Goal: Task Accomplishment & Management: Manage account settings

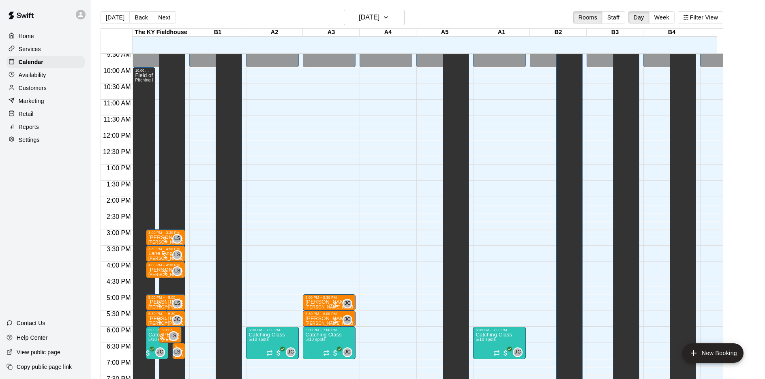
scroll to position [451, 0]
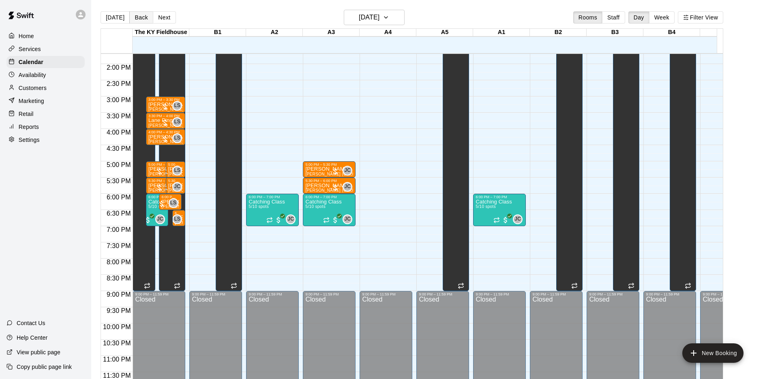
click at [135, 15] on button "Back" at bounding box center [141, 17] width 24 height 12
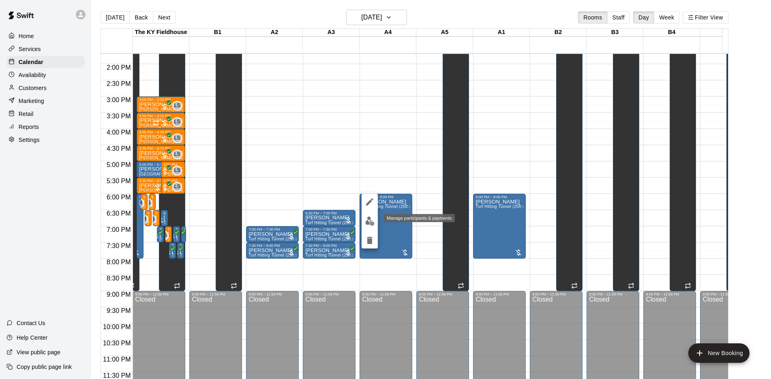
click at [368, 224] on img "edit" at bounding box center [369, 220] width 9 height 9
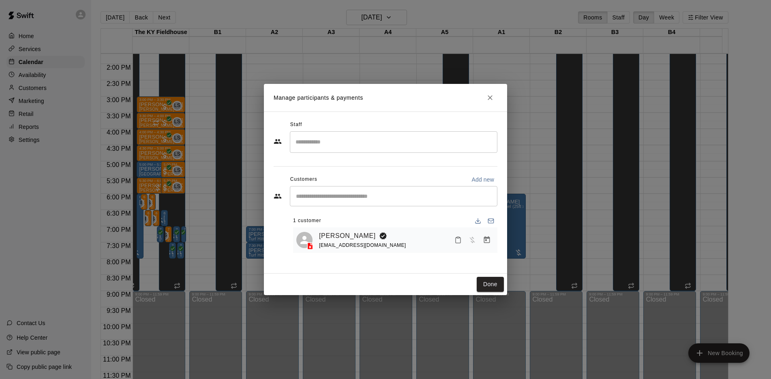
click at [487, 94] on icon "Close" at bounding box center [490, 98] width 8 height 8
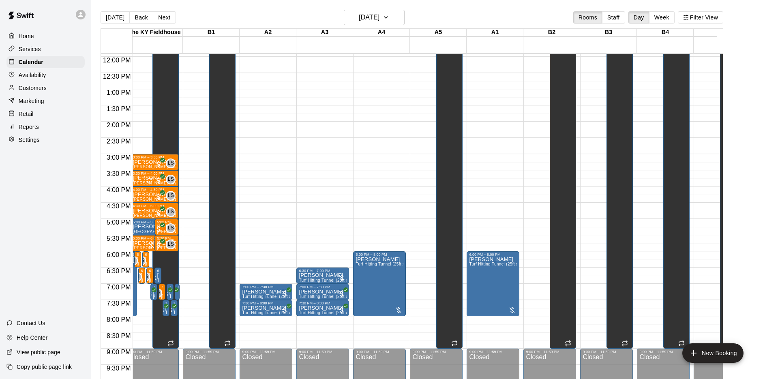
scroll to position [0, 0]
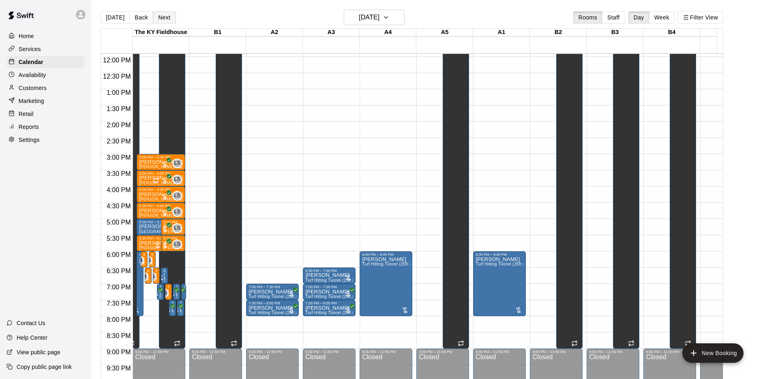
click at [169, 20] on button "Next" at bounding box center [164, 17] width 23 height 12
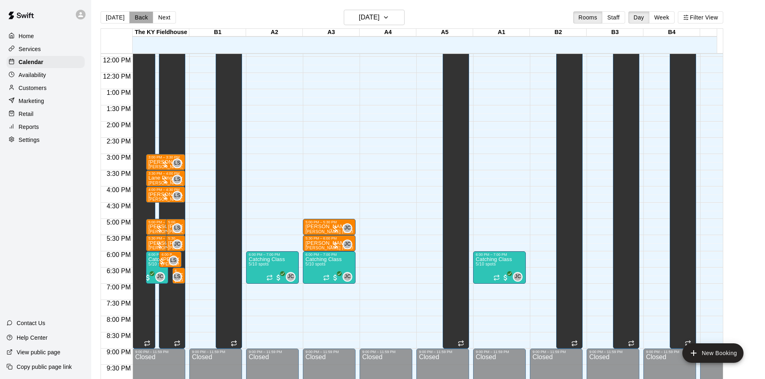
click at [141, 18] on button "Back" at bounding box center [141, 17] width 24 height 12
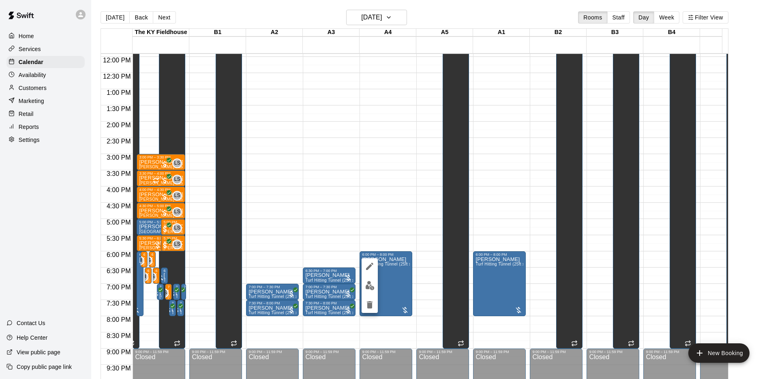
click at [368, 280] on button "edit" at bounding box center [369, 286] width 16 height 16
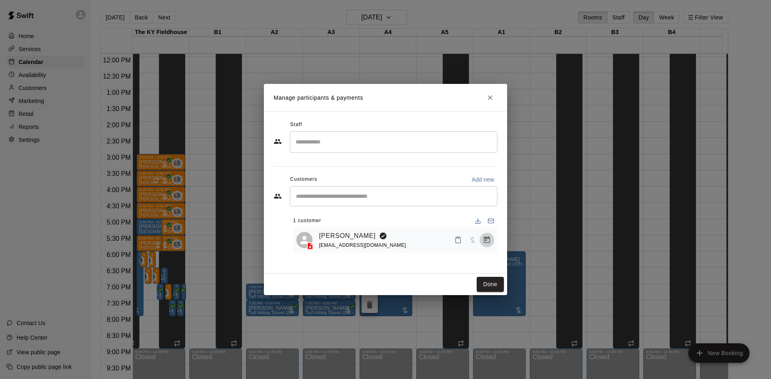
click at [486, 242] on icon "Manage bookings & payment" at bounding box center [487, 240] width 8 height 8
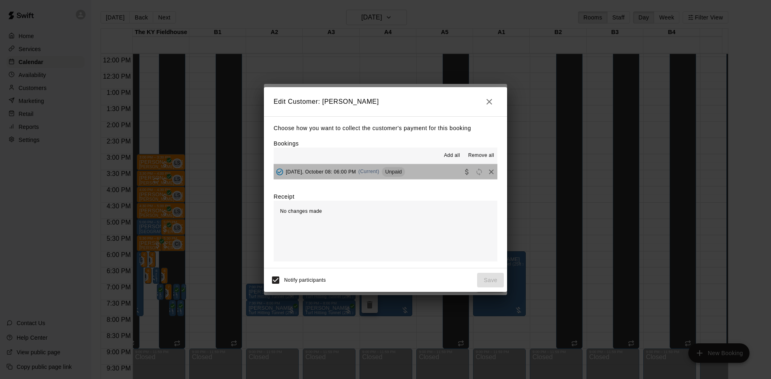
drag, startPoint x: 424, startPoint y: 173, endPoint x: 390, endPoint y: 170, distance: 34.2
click at [390, 170] on div "[DATE], October 08: 06:00 PM (Current) Unpaid" at bounding box center [339, 172] width 131 height 12
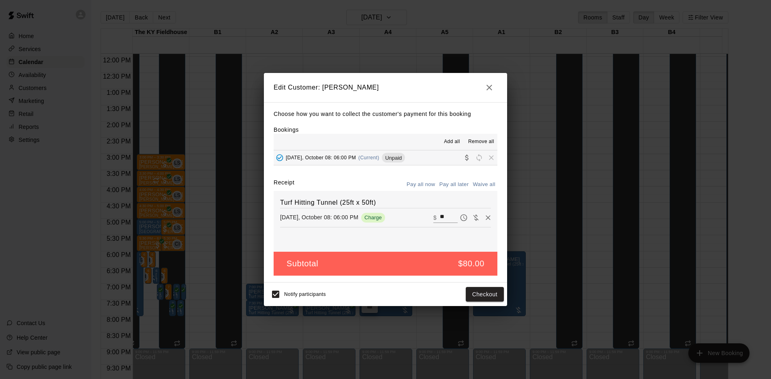
click at [487, 303] on div "Notify participants Checkout" at bounding box center [385, 294] width 237 height 17
click at [487, 295] on button "Checkout" at bounding box center [485, 294] width 38 height 15
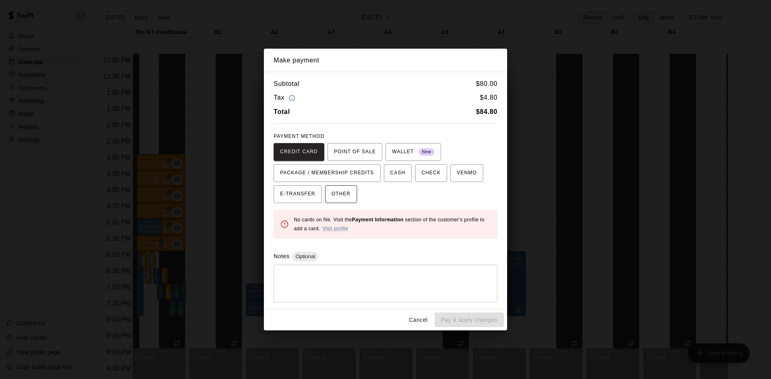
click at [343, 198] on span "OTHER" at bounding box center [340, 194] width 19 height 13
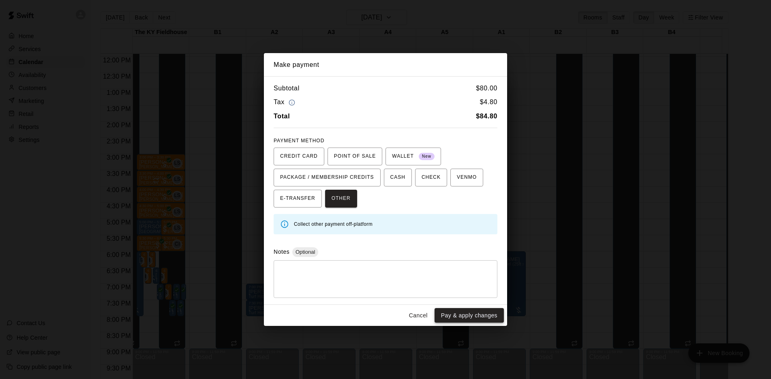
click at [481, 311] on button "Pay & apply changes" at bounding box center [468, 315] width 69 height 15
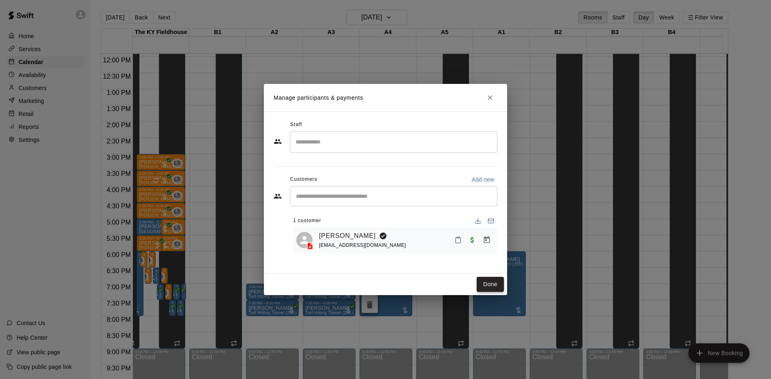
click at [498, 278] on button "Done" at bounding box center [490, 284] width 27 height 15
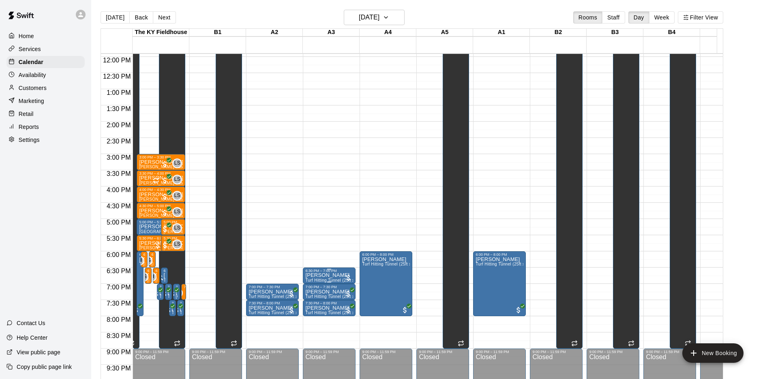
click at [344, 274] on div at bounding box center [348, 278] width 8 height 8
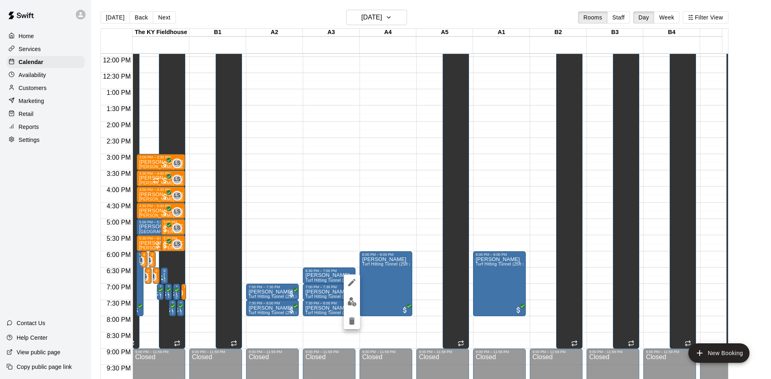
click at [348, 301] on img "edit" at bounding box center [351, 301] width 9 height 9
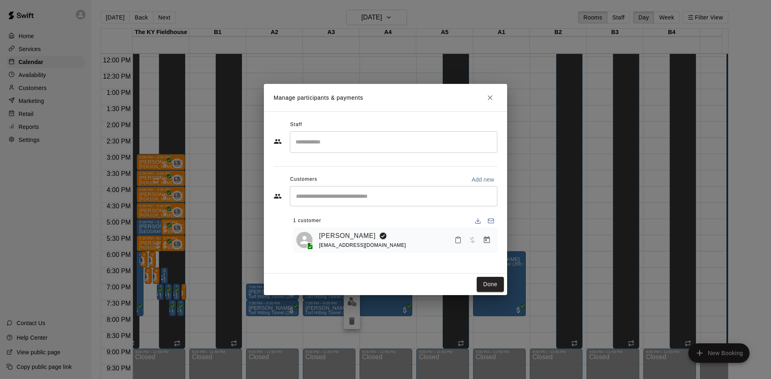
click at [487, 239] on icon "Manage bookings & payment" at bounding box center [487, 239] width 6 height 7
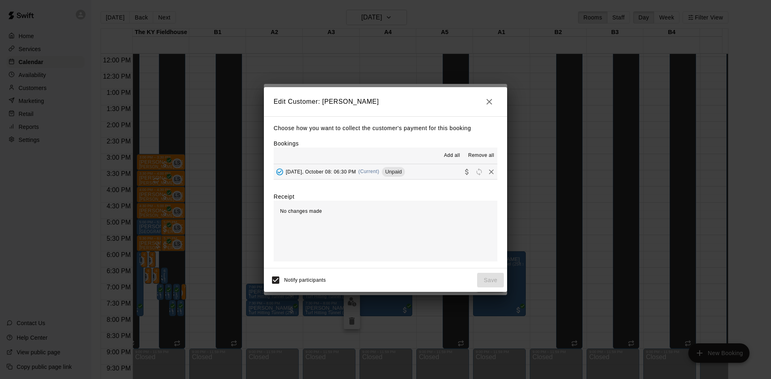
click at [405, 169] on span "Unpaid" at bounding box center [393, 172] width 23 height 6
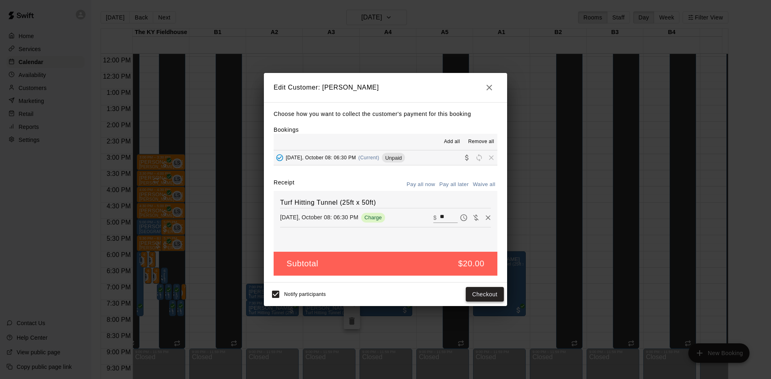
click at [486, 291] on button "Checkout" at bounding box center [485, 294] width 38 height 15
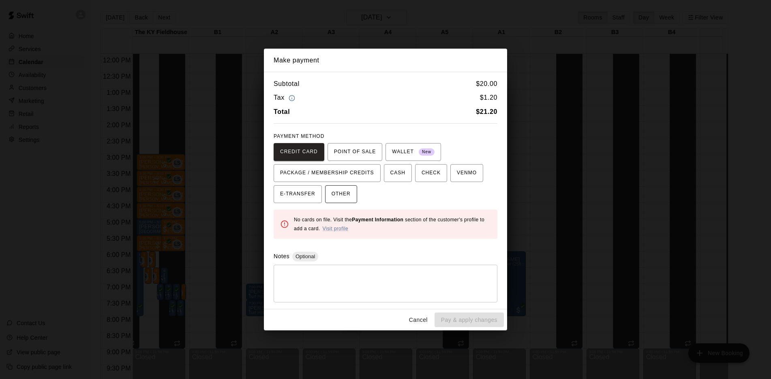
click at [340, 195] on span "OTHER" at bounding box center [340, 194] width 19 height 13
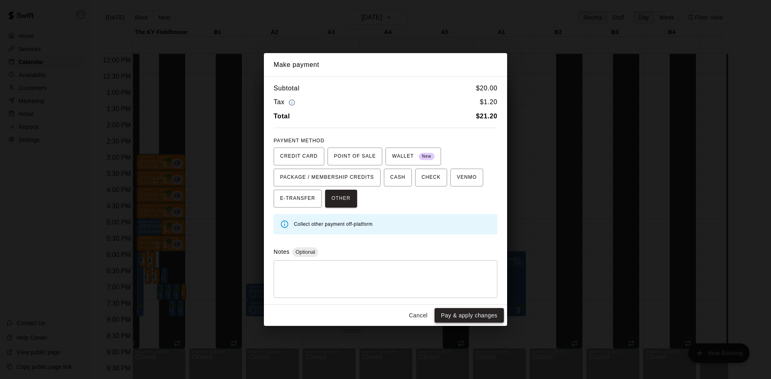
click at [476, 314] on button "Pay & apply changes" at bounding box center [468, 315] width 69 height 15
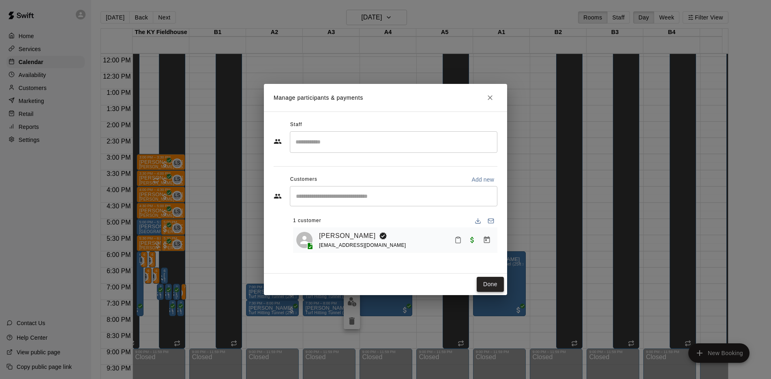
click at [487, 279] on button "Done" at bounding box center [490, 284] width 27 height 15
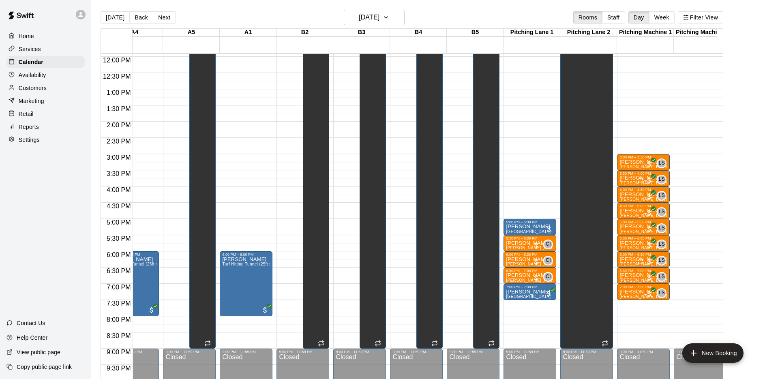
scroll to position [0, 375]
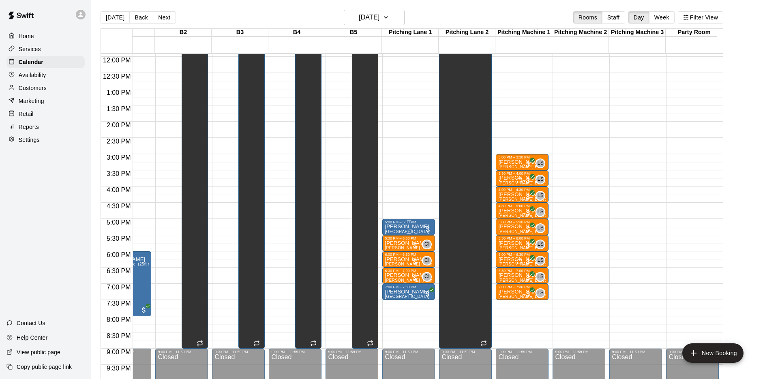
click at [421, 227] on p "[PERSON_NAME]" at bounding box center [407, 227] width 45 height 0
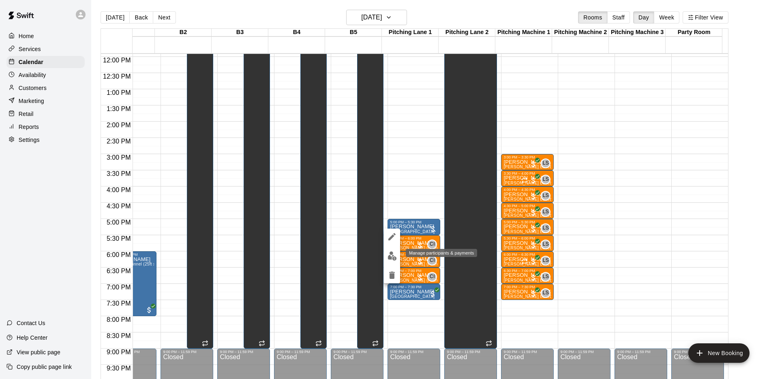
click at [387, 258] on img "edit" at bounding box center [391, 255] width 9 height 9
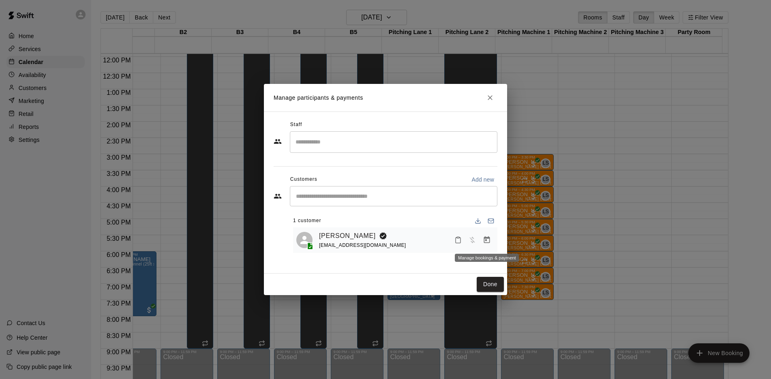
click at [489, 240] on icon "Manage bookings & payment" at bounding box center [487, 239] width 6 height 7
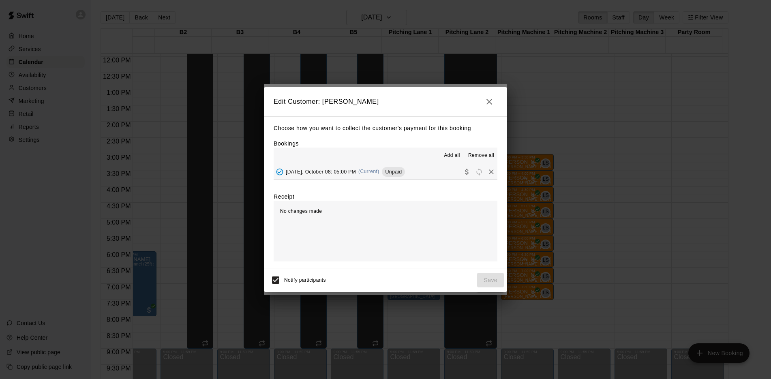
click at [405, 176] on div "[DATE], October 08: 05:00 PM (Current) Unpaid" at bounding box center [339, 172] width 131 height 12
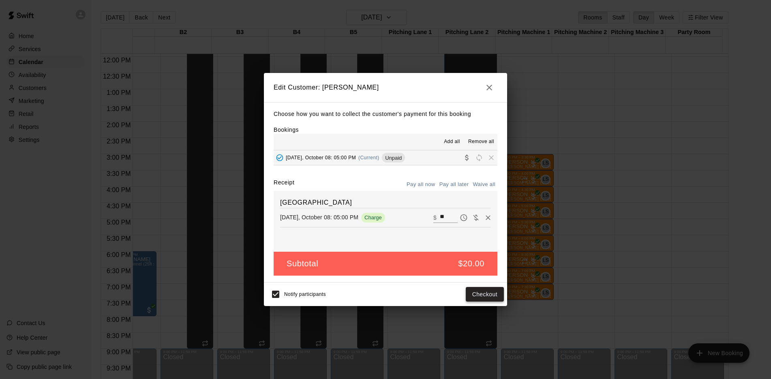
click at [478, 289] on button "Checkout" at bounding box center [485, 294] width 38 height 15
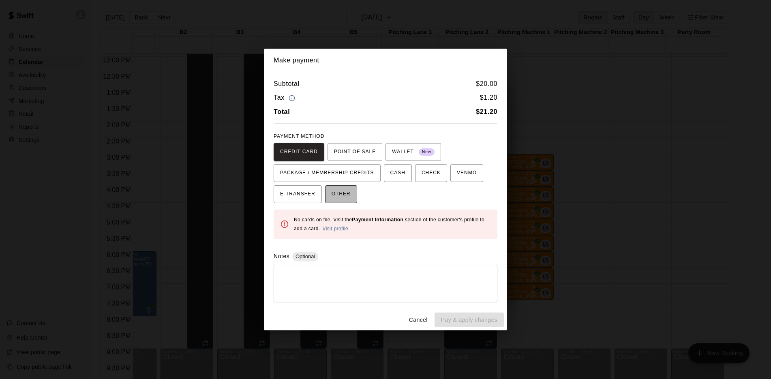
click at [339, 195] on span "OTHER" at bounding box center [340, 194] width 19 height 13
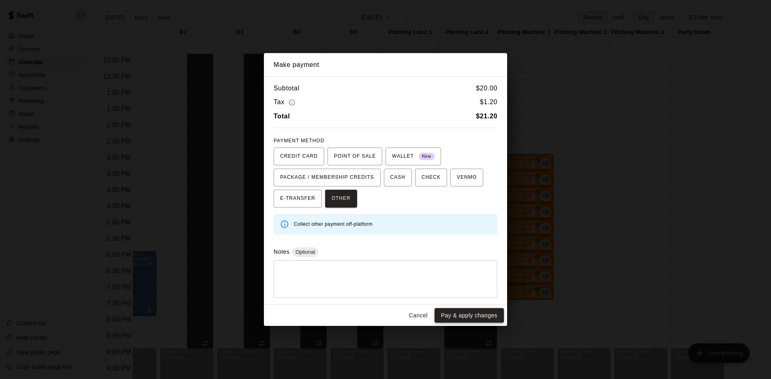
click at [478, 313] on button "Pay & apply changes" at bounding box center [468, 315] width 69 height 15
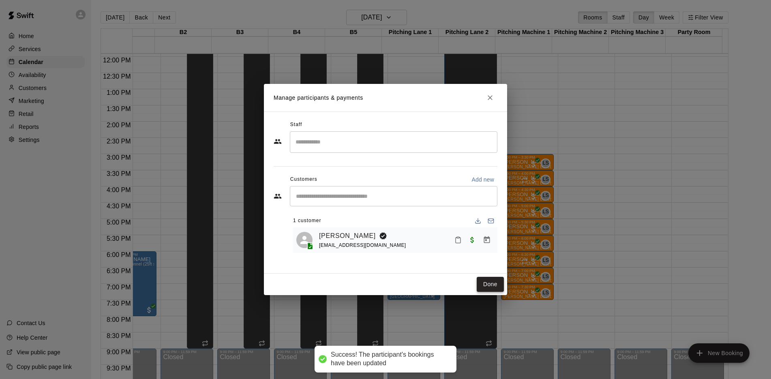
click at [488, 285] on button "Done" at bounding box center [490, 284] width 27 height 15
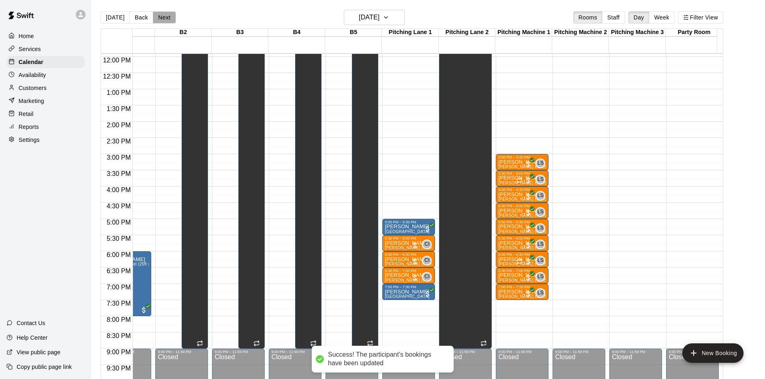
click at [167, 16] on button "Next" at bounding box center [164, 17] width 23 height 12
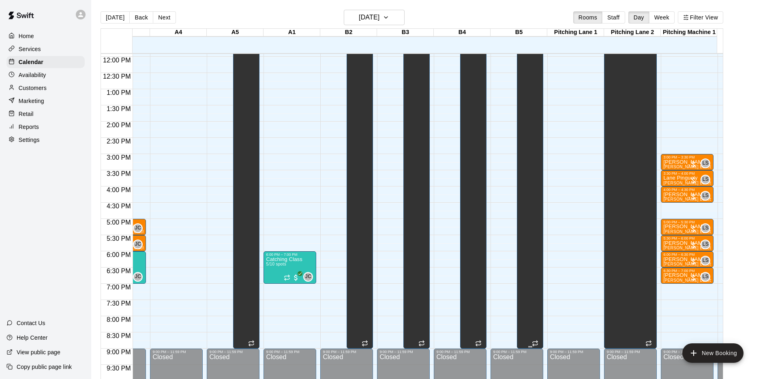
scroll to position [0, 147]
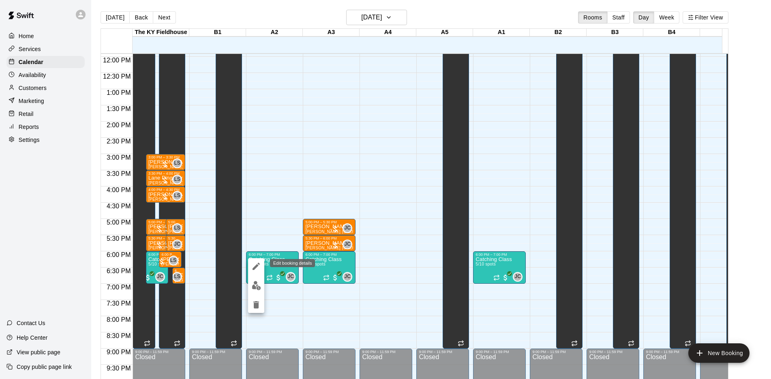
click at [254, 272] on button "edit" at bounding box center [256, 266] width 16 height 16
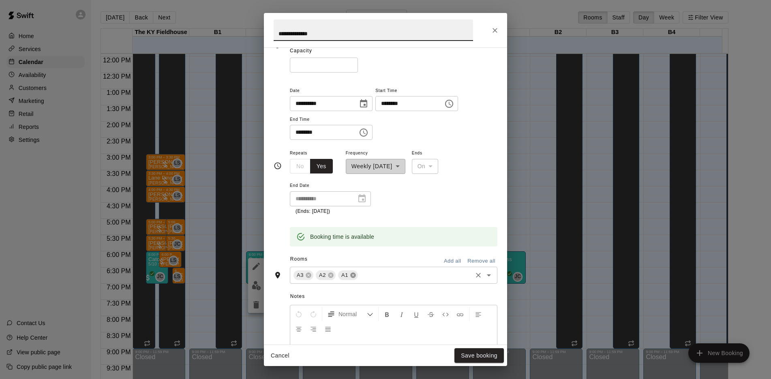
click at [352, 274] on icon at bounding box center [353, 275] width 6 height 6
click at [330, 273] on icon at bounding box center [330, 274] width 5 height 5
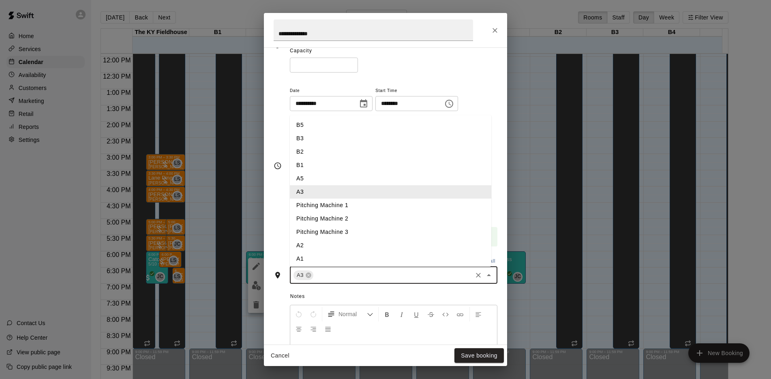
click at [330, 273] on input "text" at bounding box center [392, 275] width 156 height 10
type input "*"
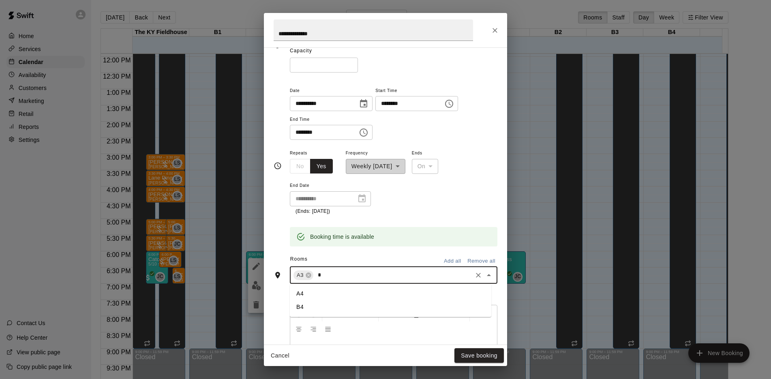
click at [304, 295] on li "A4" at bounding box center [390, 293] width 201 height 13
click at [482, 351] on button "Save booking" at bounding box center [478, 355] width 49 height 15
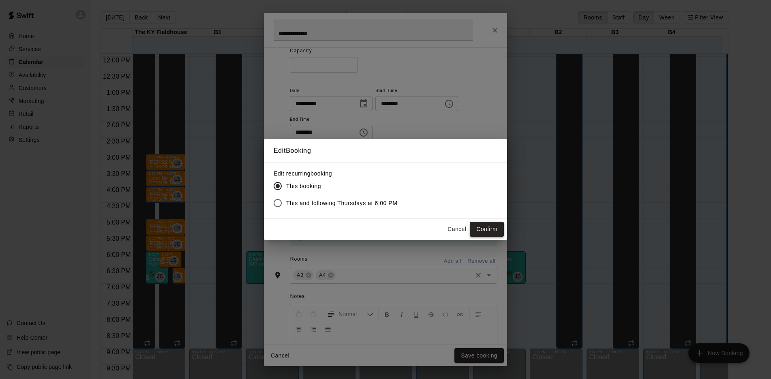
click at [485, 226] on button "Confirm" at bounding box center [487, 229] width 34 height 15
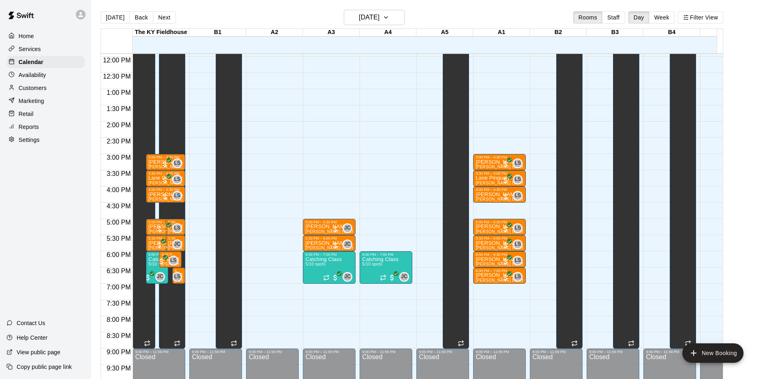
scroll to position [0, 375]
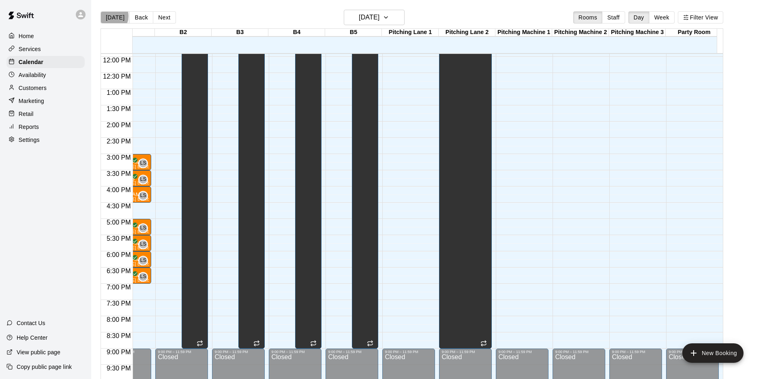
click at [110, 16] on button "[DATE]" at bounding box center [114, 17] width 29 height 12
